Goal: Check status

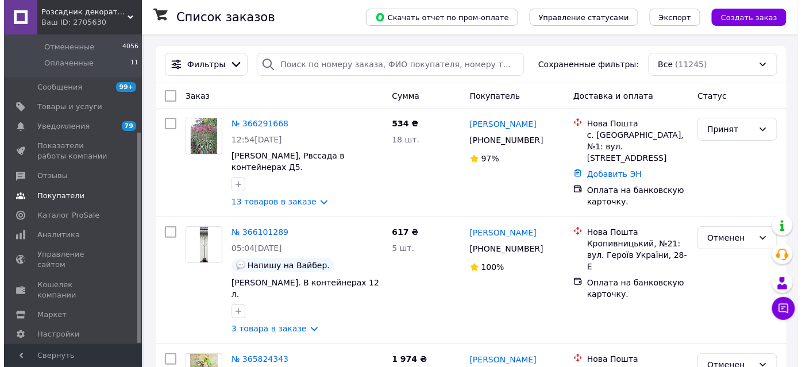
scroll to position [144, 0]
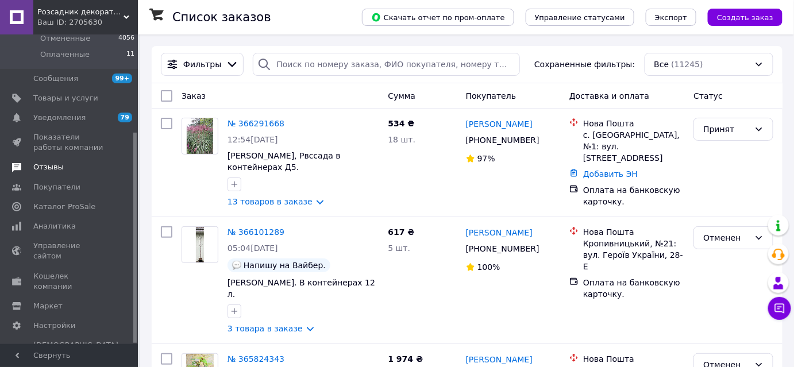
click at [43, 168] on span "Отзывы" at bounding box center [48, 167] width 30 height 10
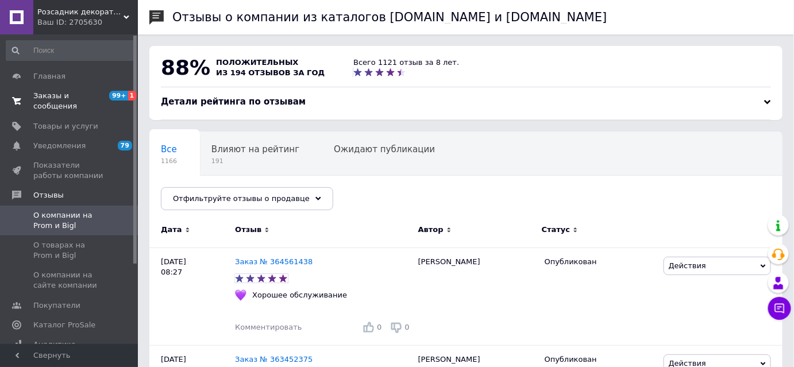
click at [53, 98] on span "Заказы и сообщения" at bounding box center [69, 101] width 73 height 21
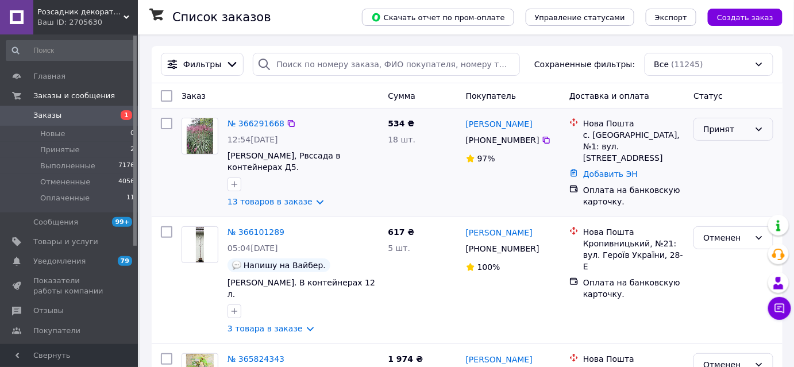
click at [710, 126] on div "Принят" at bounding box center [726, 129] width 47 height 13
click at [723, 191] on li "Оплаченный" at bounding box center [734, 194] width 79 height 21
